Goal: Task Accomplishment & Management: Manage account settings

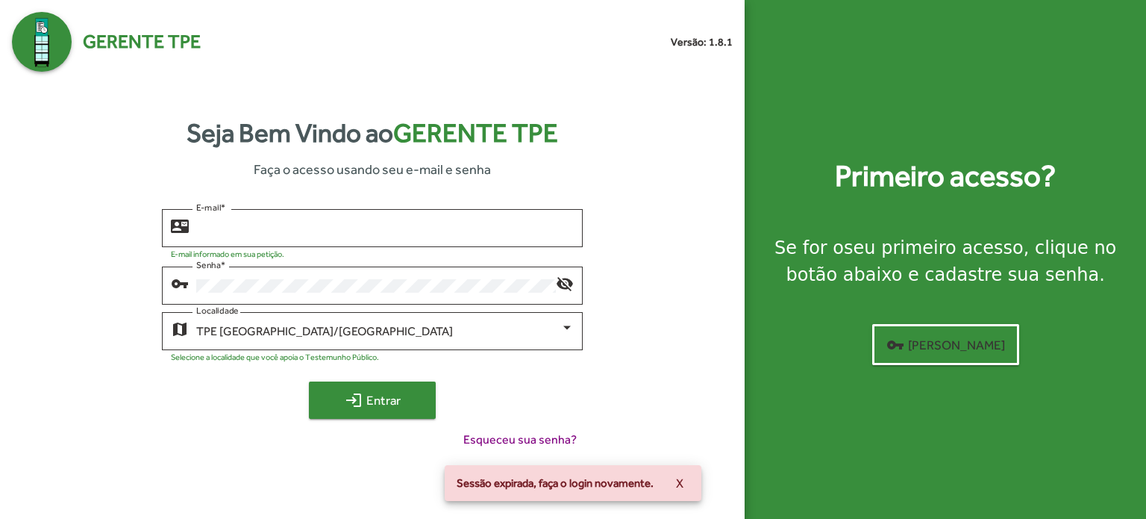
type input "**********"
click at [386, 397] on span "login Entrar" at bounding box center [372, 400] width 100 height 27
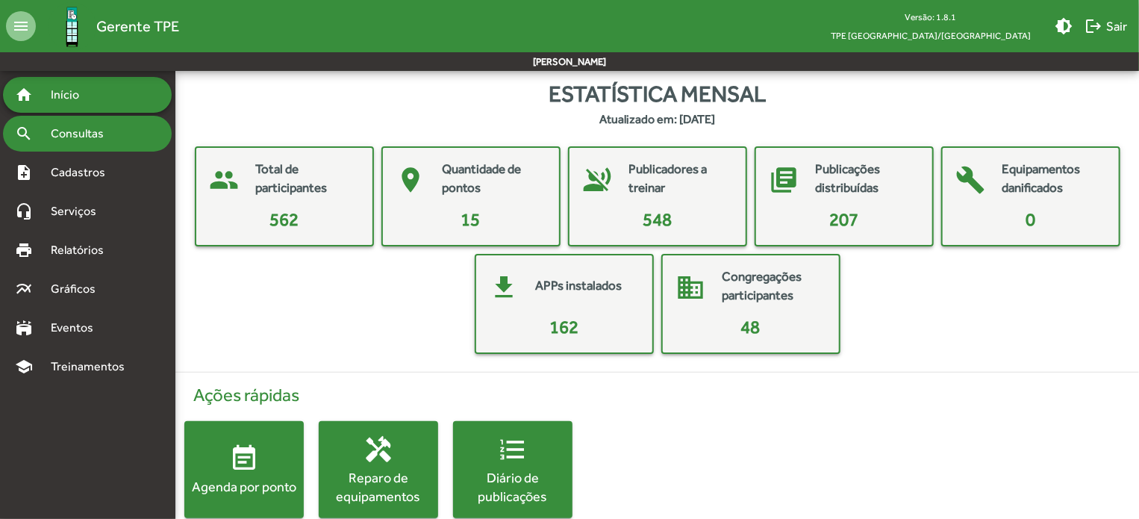
click at [82, 134] on span "Consultas" at bounding box center [82, 134] width 81 height 18
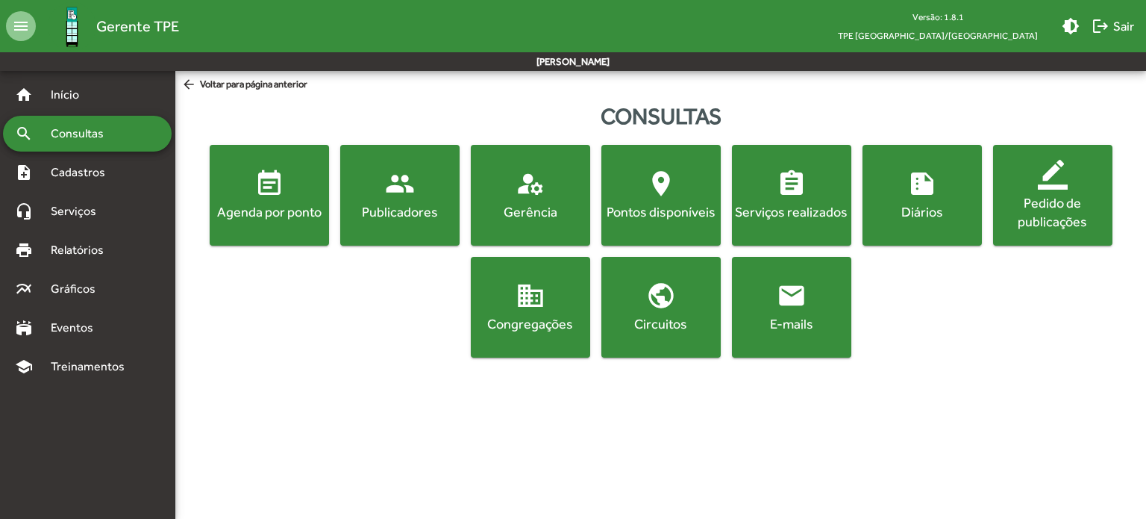
click at [555, 294] on span "domain Congregações" at bounding box center [530, 307] width 113 height 52
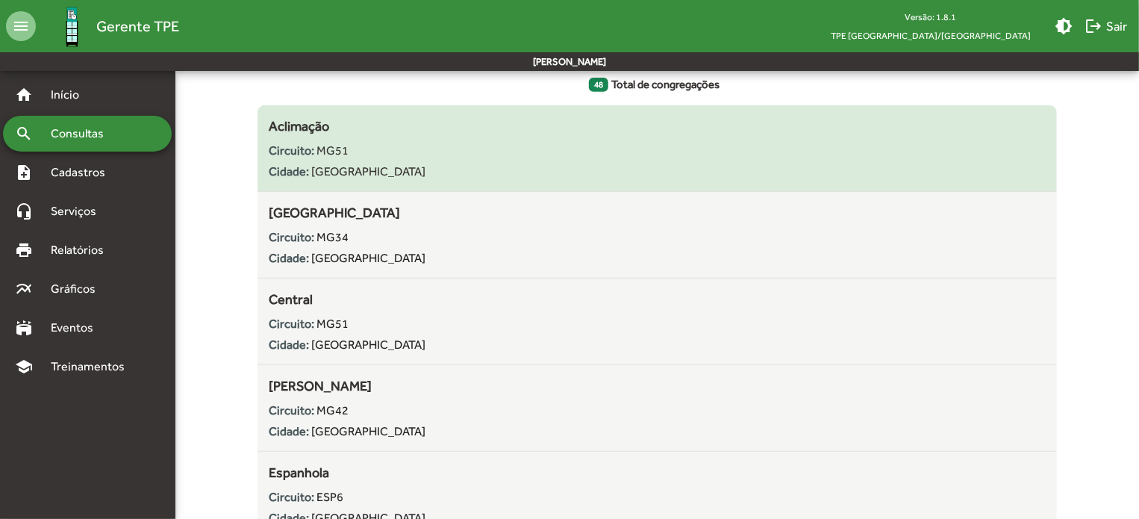
scroll to position [224, 0]
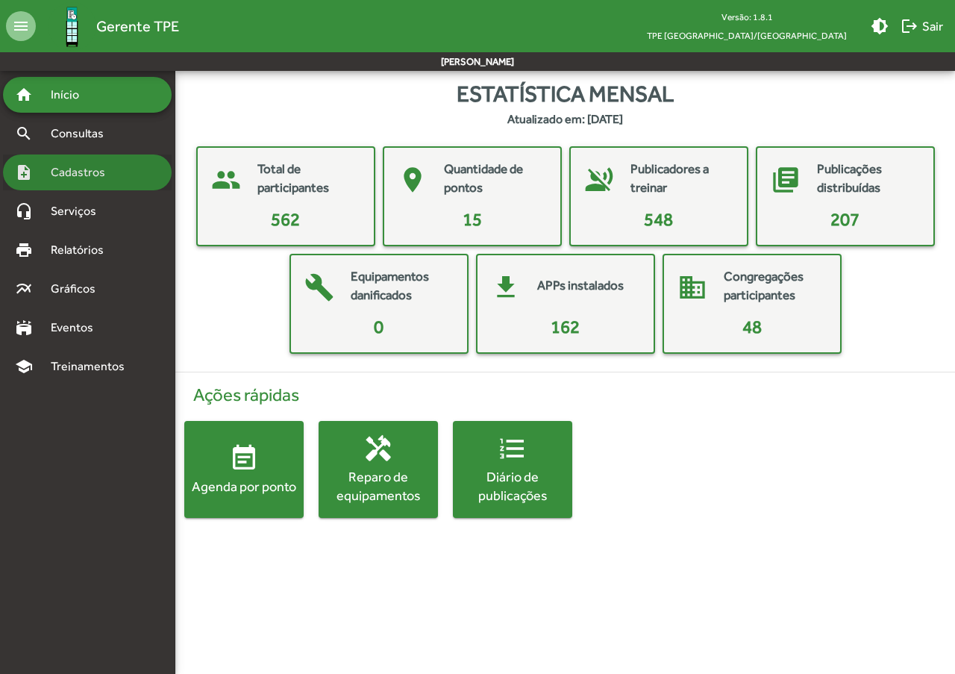
click at [122, 164] on span "Cadastros" at bounding box center [83, 172] width 83 height 18
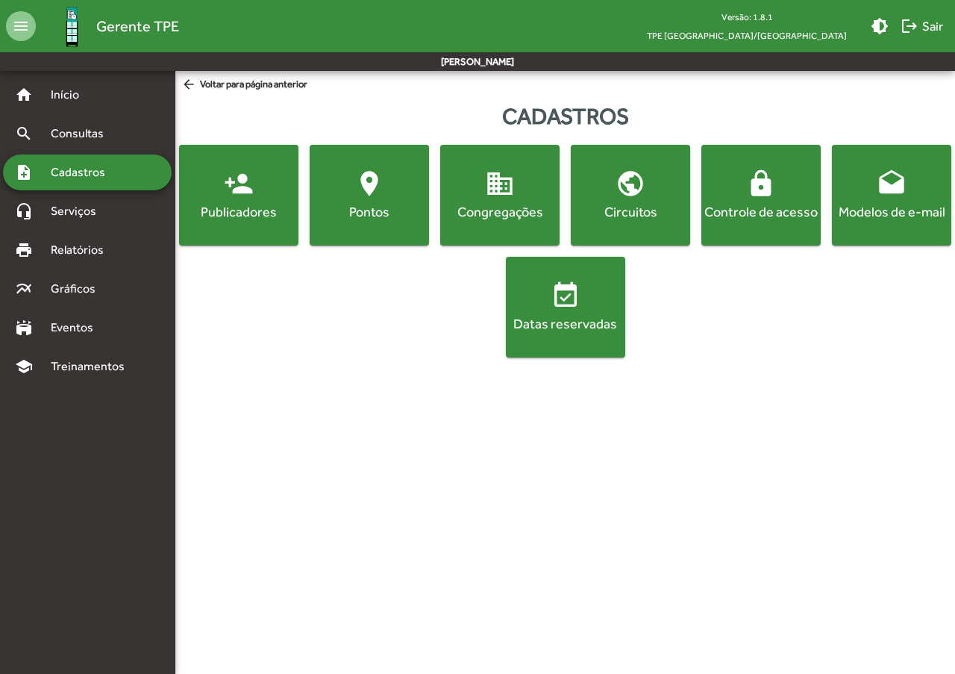
click at [202, 188] on span "person_add Publicadores" at bounding box center [238, 195] width 113 height 52
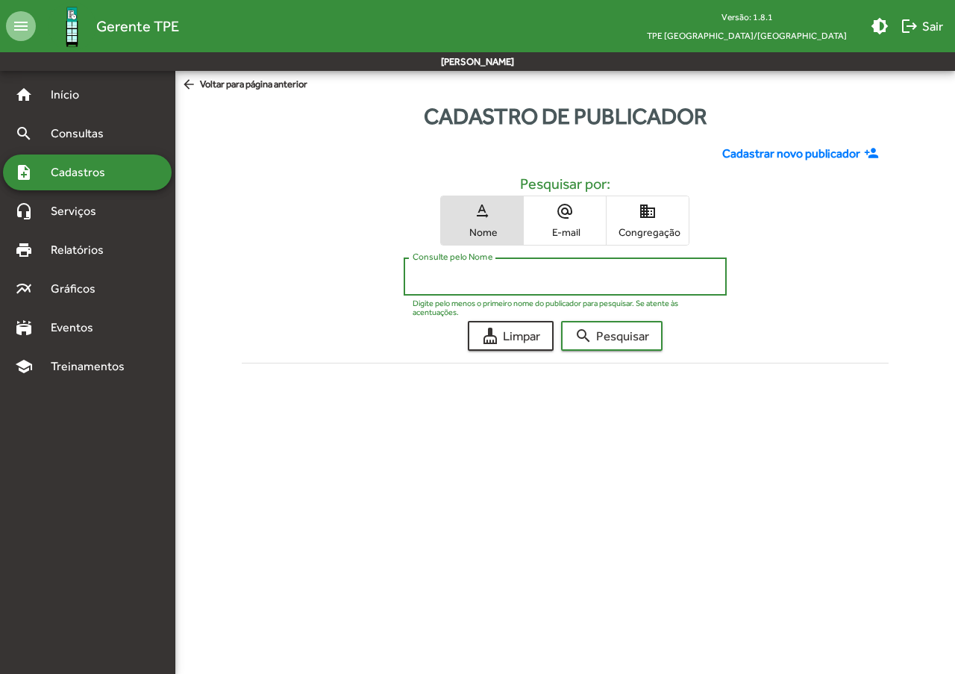
click at [505, 279] on input "Consulte pelo Nome" at bounding box center [565, 276] width 305 height 13
type input "******"
click at [561, 321] on button "search Pesquisar" at bounding box center [612, 336] width 102 height 30
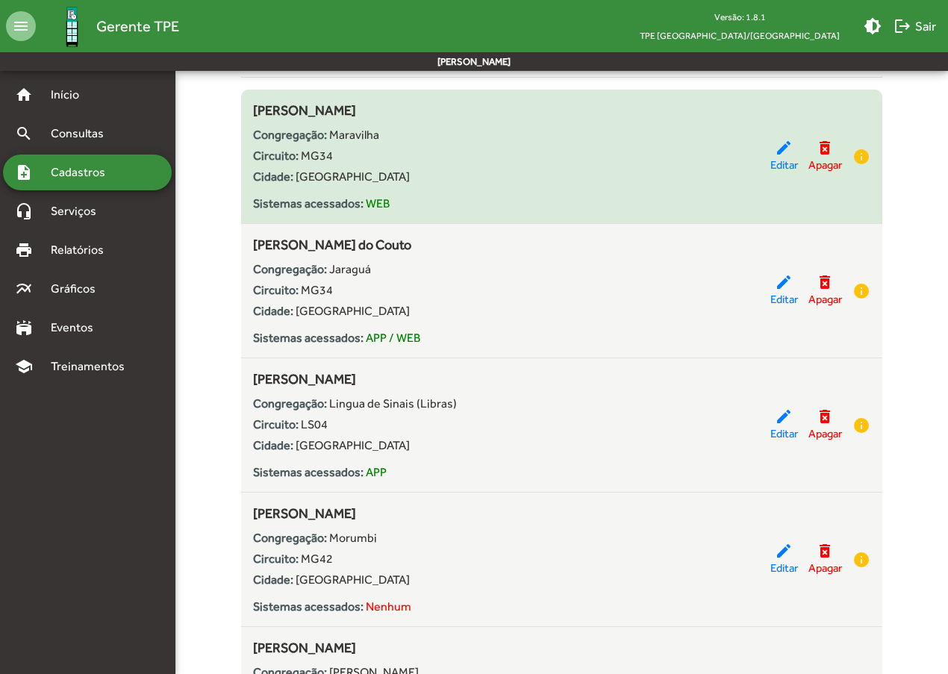
scroll to position [299, 0]
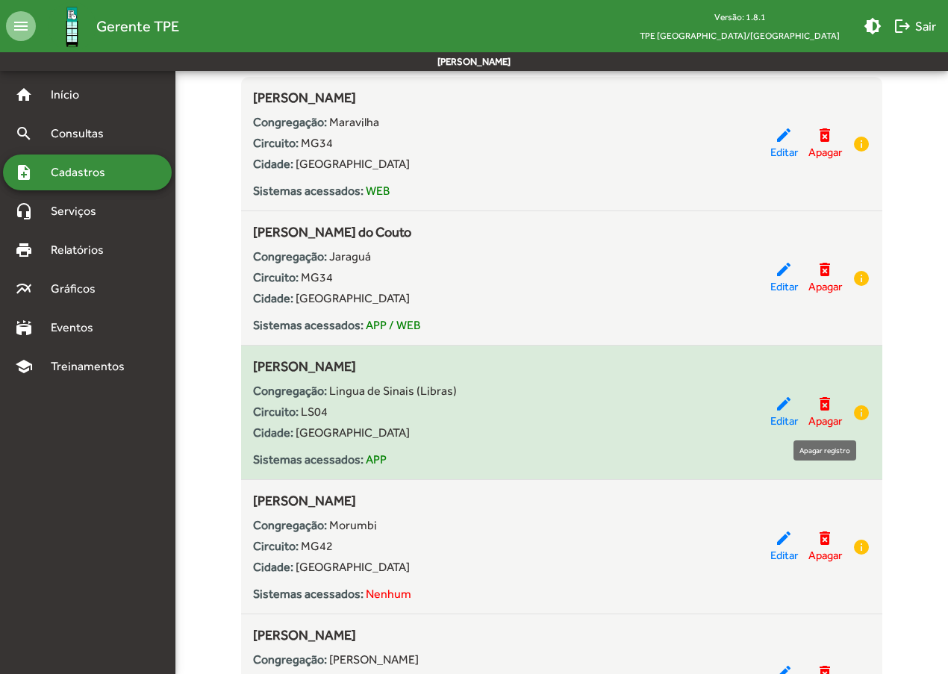
click at [829, 402] on mat-icon "delete_forever" at bounding box center [825, 404] width 18 height 18
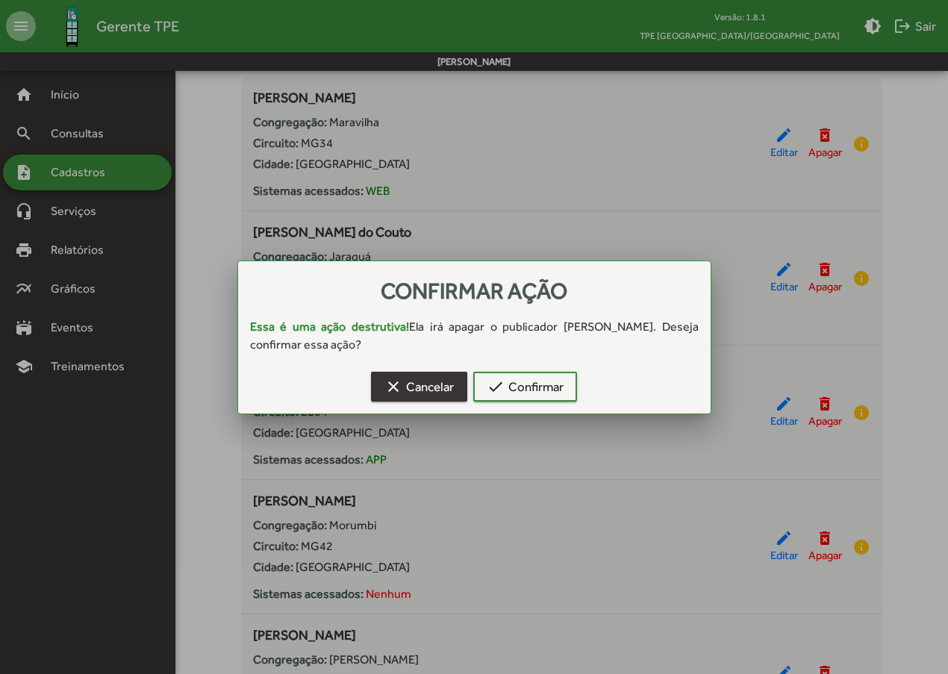
click at [449, 390] on span "clear Cancelar" at bounding box center [418, 386] width 69 height 27
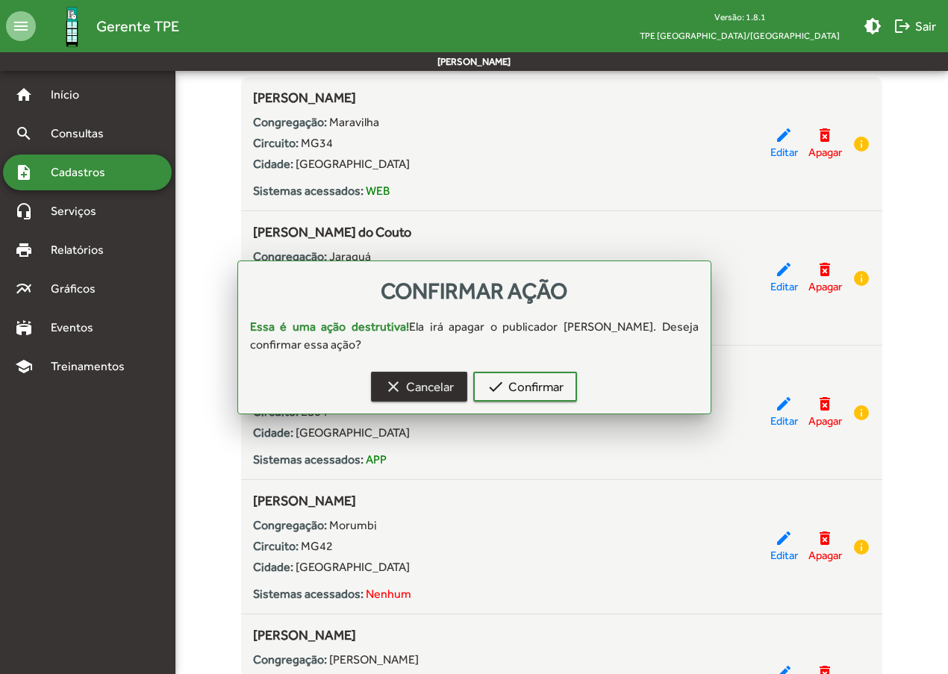
scroll to position [299, 0]
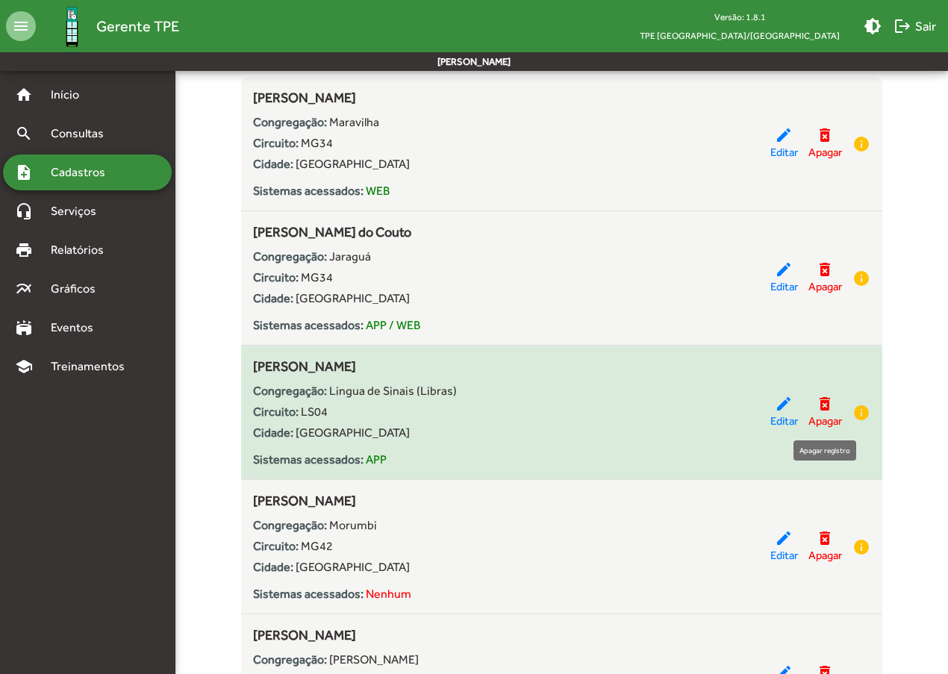
click at [818, 405] on mat-icon "delete_forever" at bounding box center [825, 404] width 18 height 18
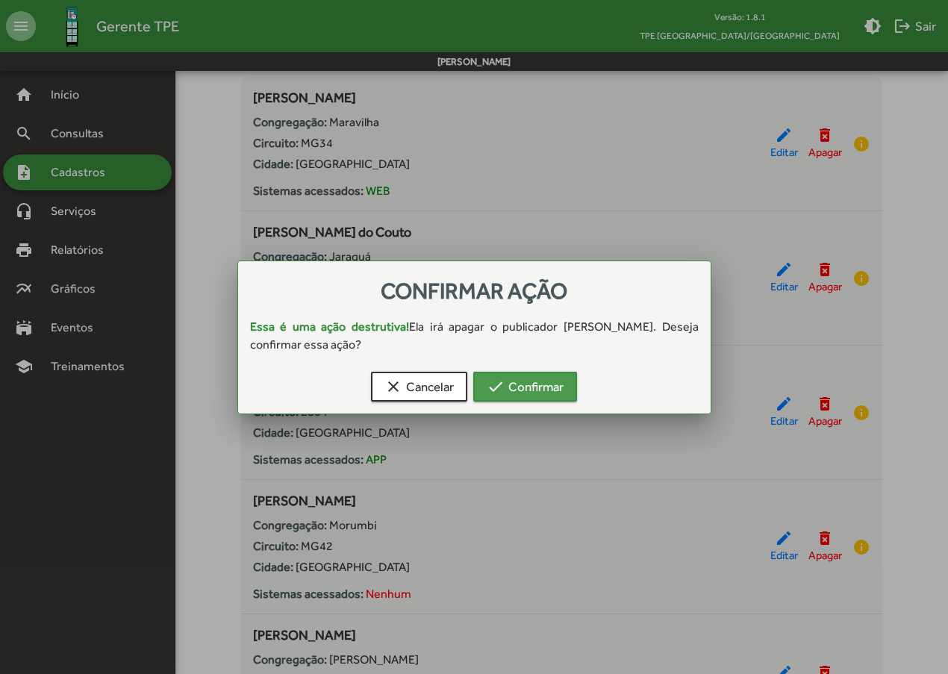
click at [519, 390] on span "check Confirmar" at bounding box center [525, 386] width 77 height 27
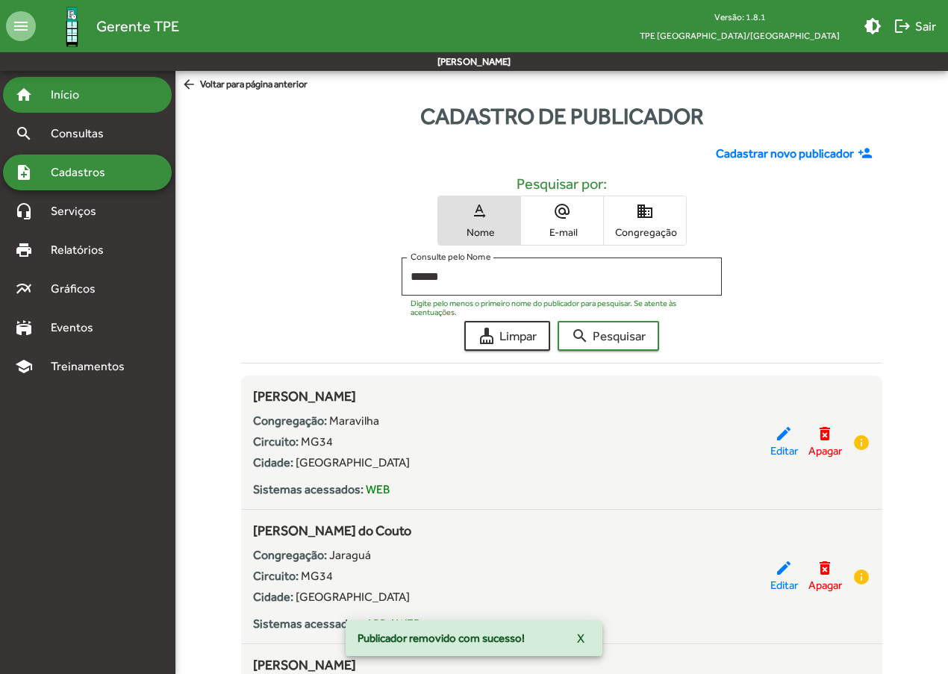
click at [105, 103] on div "home Início" at bounding box center [87, 95] width 169 height 36
